Goal: Entertainment & Leisure: Consume media (video, audio)

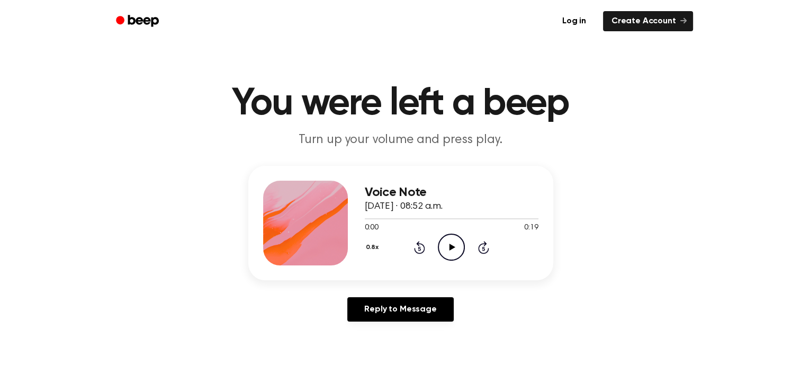
click at [449, 246] on icon "Play Audio" at bounding box center [451, 247] width 27 height 27
click at [454, 254] on icon "Play Audio" at bounding box center [451, 247] width 27 height 27
click at [452, 248] on icon at bounding box center [453, 247] width 6 height 7
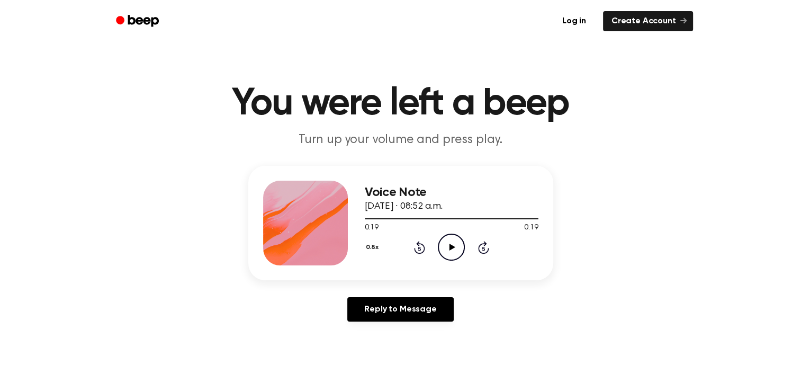
click at [452, 248] on icon at bounding box center [453, 247] width 6 height 7
click at [419, 248] on icon at bounding box center [419, 248] width 3 height 4
click at [451, 253] on icon "Pause Audio" at bounding box center [451, 247] width 27 height 27
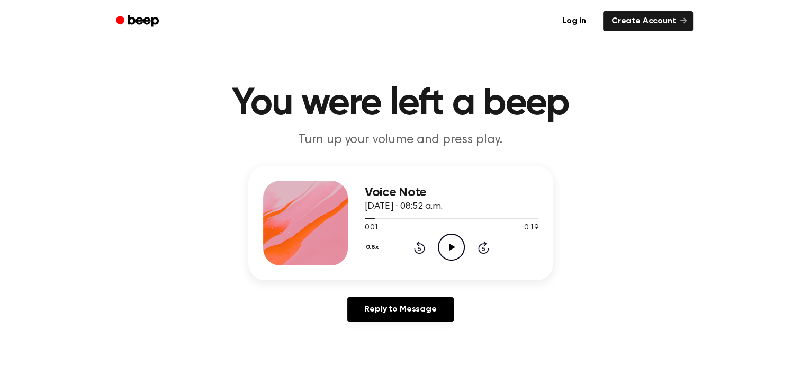
click at [422, 240] on icon "Rewind 5 seconds" at bounding box center [420, 247] width 12 height 14
click at [454, 255] on icon "Play Audio" at bounding box center [451, 247] width 27 height 27
click at [446, 246] on icon "Pause Audio" at bounding box center [451, 247] width 27 height 27
click at [419, 248] on icon at bounding box center [419, 248] width 3 height 4
click at [422, 249] on icon "Rewind 5 seconds" at bounding box center [420, 247] width 12 height 14
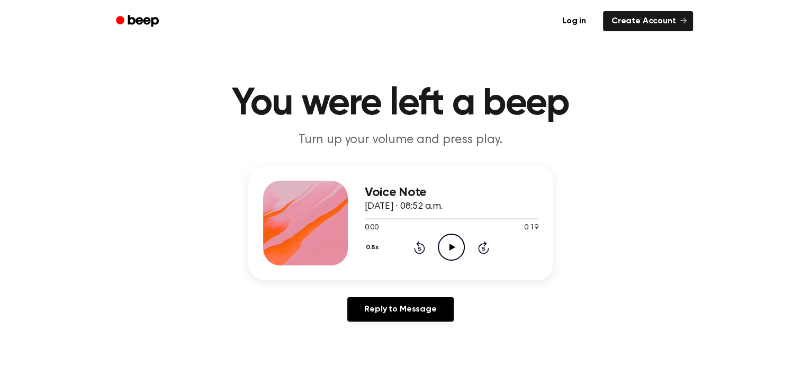
click at [422, 249] on icon "Rewind 5 seconds" at bounding box center [420, 247] width 12 height 14
click at [451, 244] on icon "Play Audio" at bounding box center [451, 247] width 27 height 27
click at [419, 249] on icon "Rewind 5 seconds" at bounding box center [420, 247] width 12 height 14
click at [449, 252] on icon "Pause Audio" at bounding box center [451, 247] width 27 height 27
click at [419, 248] on icon at bounding box center [419, 248] width 3 height 4
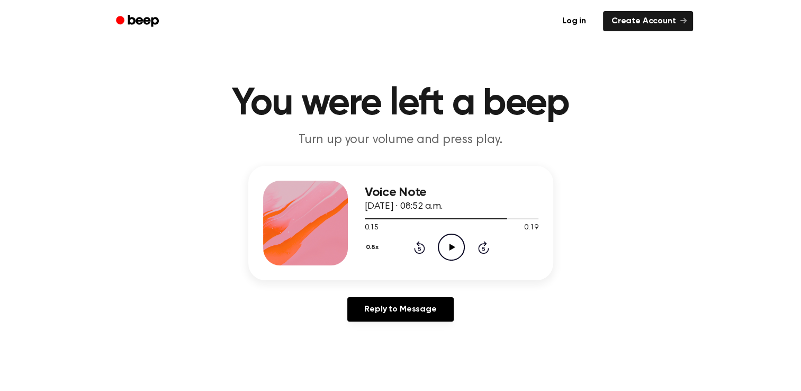
click at [419, 248] on icon at bounding box center [419, 248] width 3 height 4
click at [447, 250] on icon "Play Audio" at bounding box center [451, 247] width 27 height 27
click at [458, 252] on icon "Play Audio" at bounding box center [451, 247] width 27 height 27
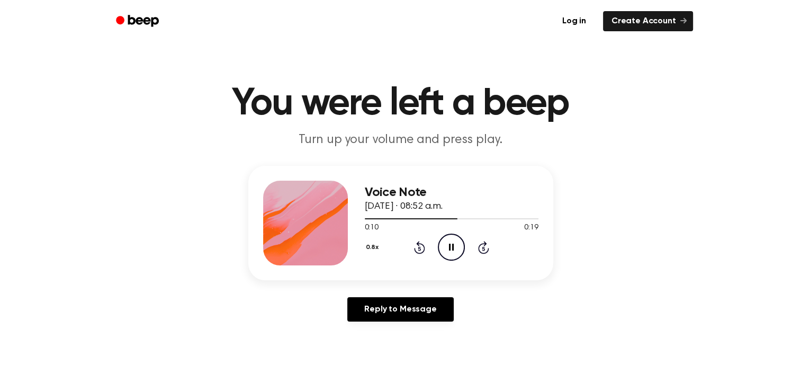
click at [454, 243] on icon "Pause Audio" at bounding box center [451, 247] width 27 height 27
click at [451, 247] on icon at bounding box center [453, 247] width 6 height 7
click at [458, 252] on icon "Play Audio" at bounding box center [451, 247] width 27 height 27
click at [453, 248] on icon "Play Audio" at bounding box center [451, 247] width 27 height 27
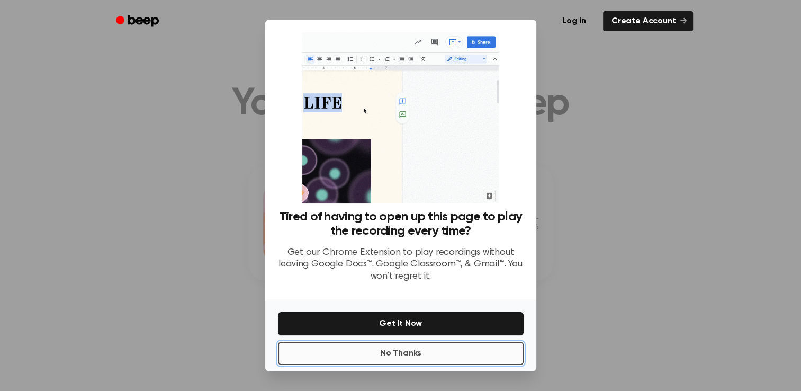
click at [409, 350] on button "No Thanks" at bounding box center [401, 353] width 246 height 23
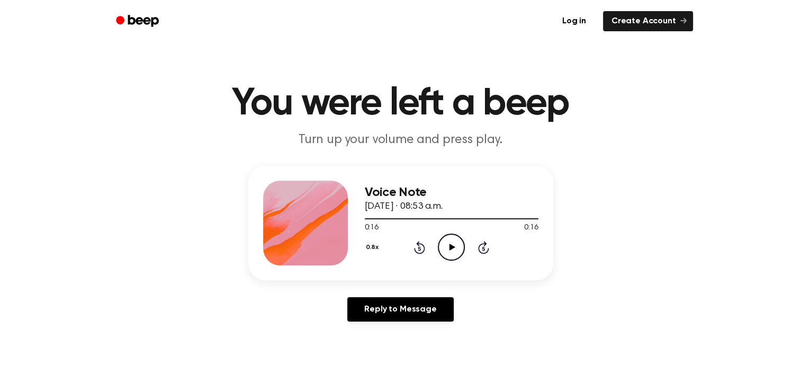
click at [449, 245] on icon "Play Audio" at bounding box center [451, 247] width 27 height 27
click at [456, 245] on icon "Pause Audio" at bounding box center [451, 247] width 27 height 27
click at [419, 248] on icon at bounding box center [419, 248] width 3 height 4
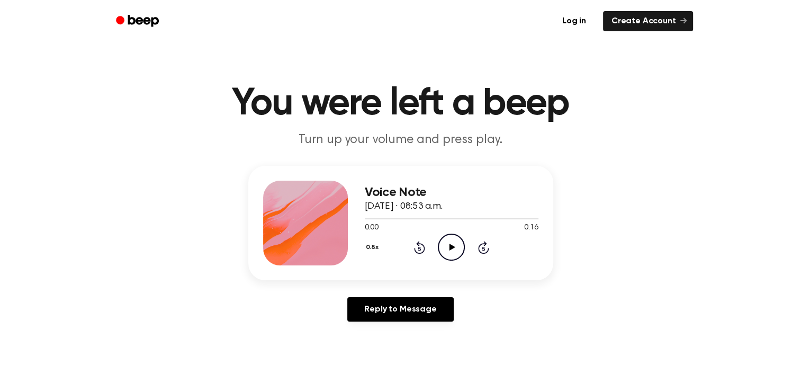
click at [419, 248] on icon at bounding box center [419, 248] width 3 height 4
click at [449, 255] on icon "Play Audio" at bounding box center [451, 247] width 27 height 27
click at [424, 240] on icon "Rewind 5 seconds" at bounding box center [420, 247] width 12 height 14
click at [458, 245] on icon "Pause Audio" at bounding box center [451, 247] width 27 height 27
click at [419, 246] on icon at bounding box center [419, 247] width 11 height 13
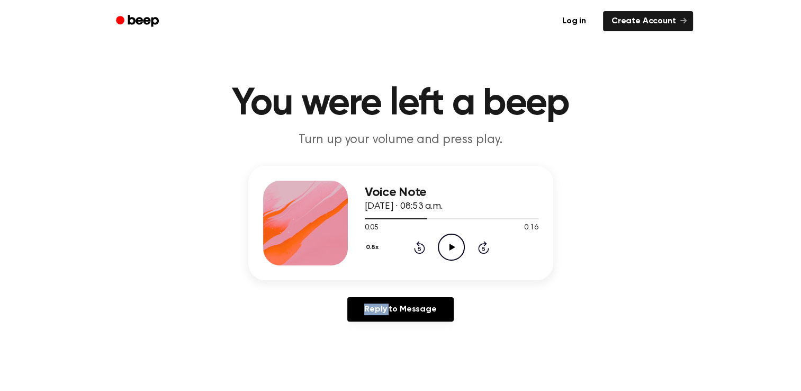
click at [419, 246] on icon at bounding box center [419, 247] width 11 height 13
click at [450, 247] on icon at bounding box center [453, 247] width 6 height 7
click at [360, 173] on div "Voice Note [DATE] · 08:54 a.m. 0:00 0:19 Your browser does not support the [obj…" at bounding box center [400, 223] width 305 height 114
click at [451, 245] on icon at bounding box center [453, 247] width 6 height 7
click at [453, 250] on icon "Play Audio" at bounding box center [451, 247] width 27 height 27
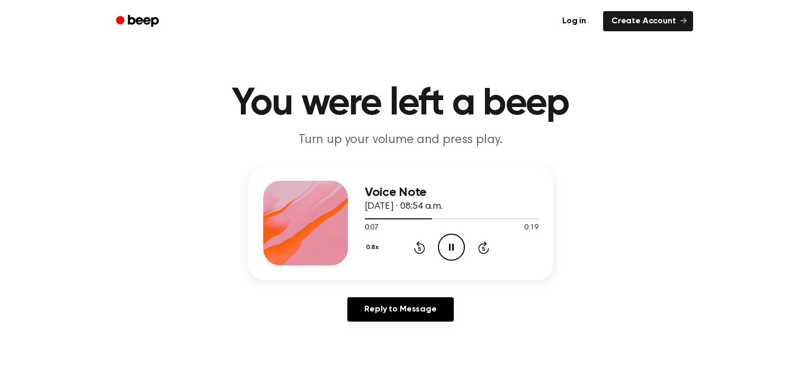
click at [419, 248] on icon at bounding box center [419, 248] width 3 height 4
click at [451, 256] on icon "Play Audio" at bounding box center [451, 247] width 27 height 27
click at [451, 249] on icon "Play Audio" at bounding box center [451, 247] width 27 height 27
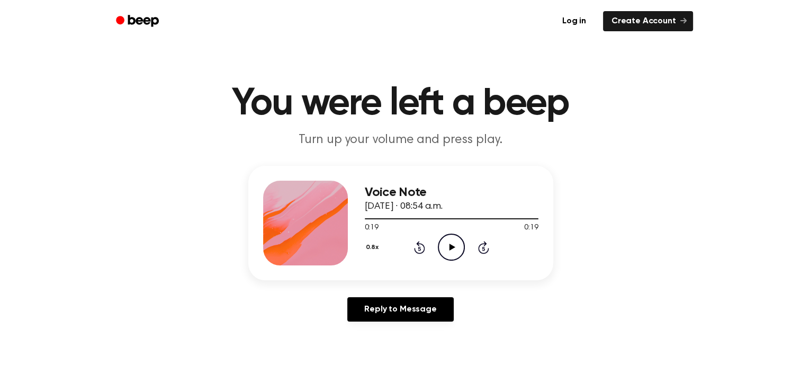
click at [451, 249] on icon "Play Audio" at bounding box center [451, 247] width 27 height 27
click at [444, 247] on icon "Play Audio" at bounding box center [451, 247] width 27 height 27
drag, startPoint x: 447, startPoint y: 237, endPoint x: 464, endPoint y: 271, distance: 37.9
click at [464, 271] on div "Voice Note [DATE] · 08:54 a.m. 0:19 0:19 Your browser does not support the [obj…" at bounding box center [400, 223] width 305 height 114
